Goal: Navigation & Orientation: Find specific page/section

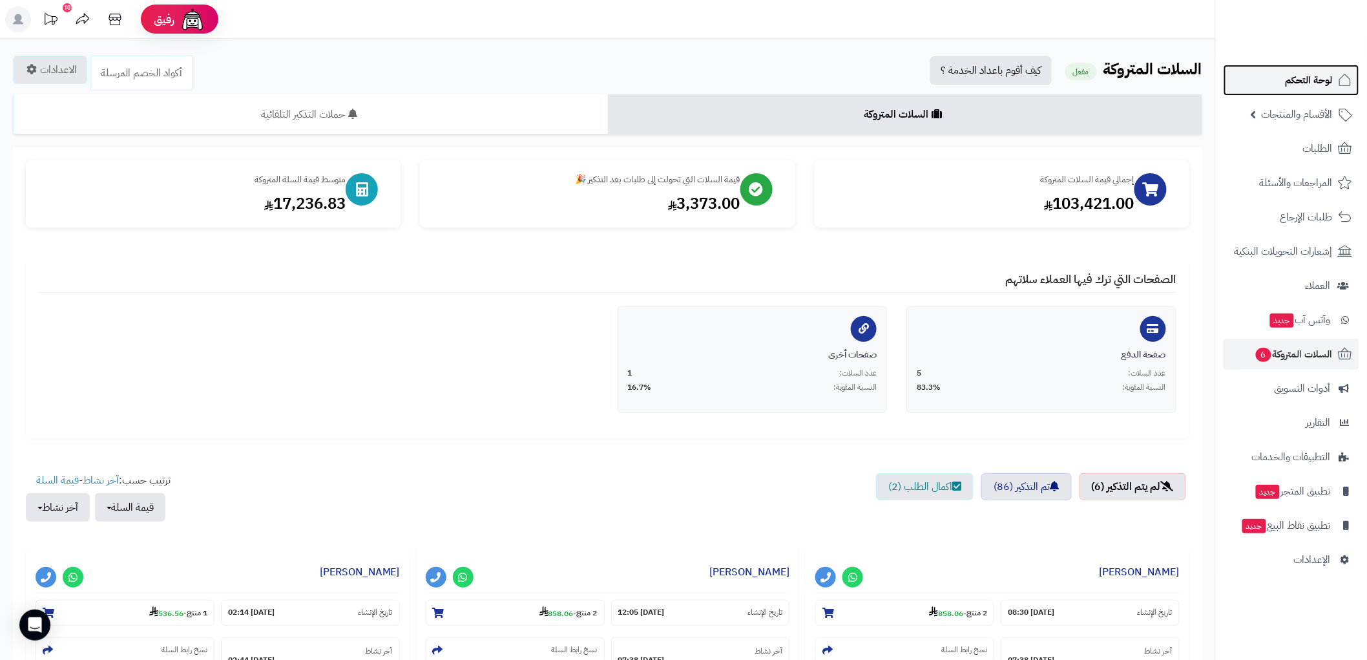
click at [1327, 81] on span "لوحة التحكم" at bounding box center [1308, 80] width 47 height 18
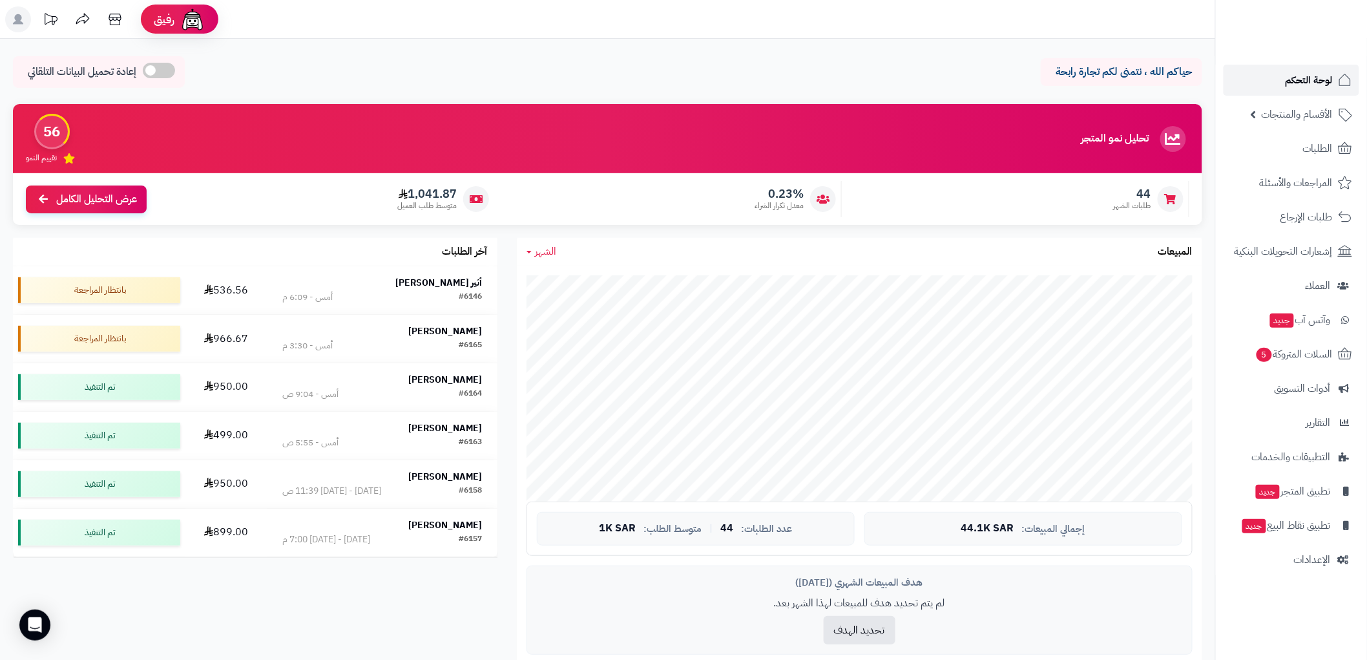
click at [1313, 81] on span "لوحة التحكم" at bounding box center [1308, 80] width 47 height 18
click at [1331, 78] on span "لوحة التحكم" at bounding box center [1308, 80] width 47 height 18
click at [1299, 73] on span "لوحة التحكم" at bounding box center [1308, 80] width 47 height 18
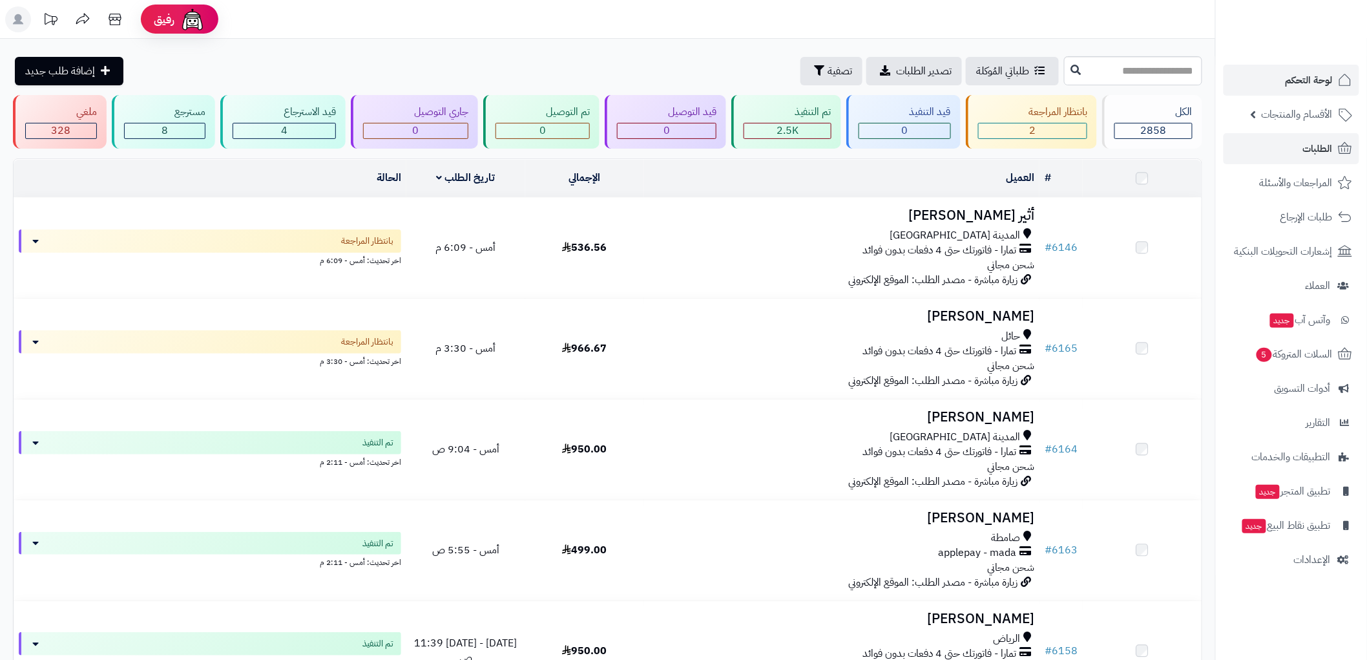
click at [1323, 78] on span "لوحة التحكم" at bounding box center [1308, 80] width 47 height 18
click at [1321, 82] on span "لوحة التحكم" at bounding box center [1308, 80] width 47 height 18
